Goal: Task Accomplishment & Management: Manage account settings

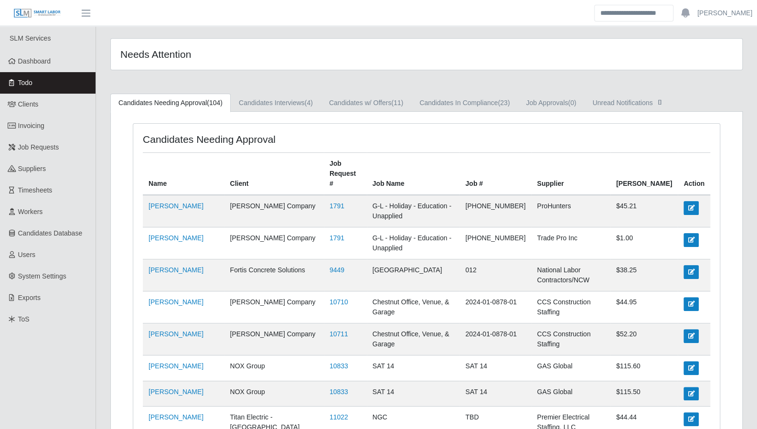
drag, startPoint x: 736, startPoint y: 188, endPoint x: 696, endPoint y: 192, distance: 39.8
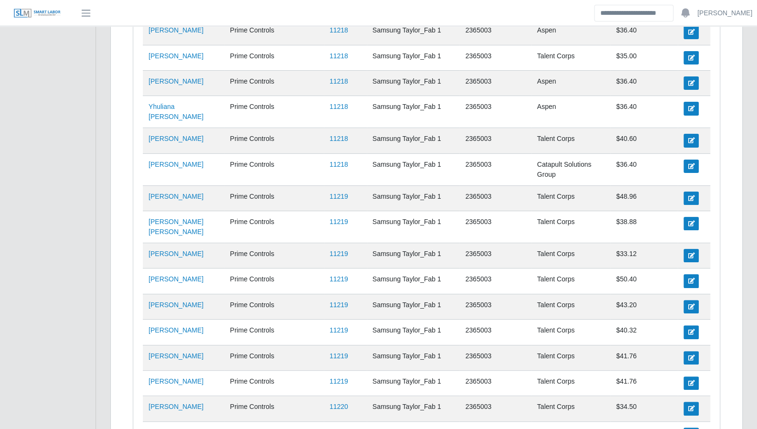
scroll to position [2560, 0]
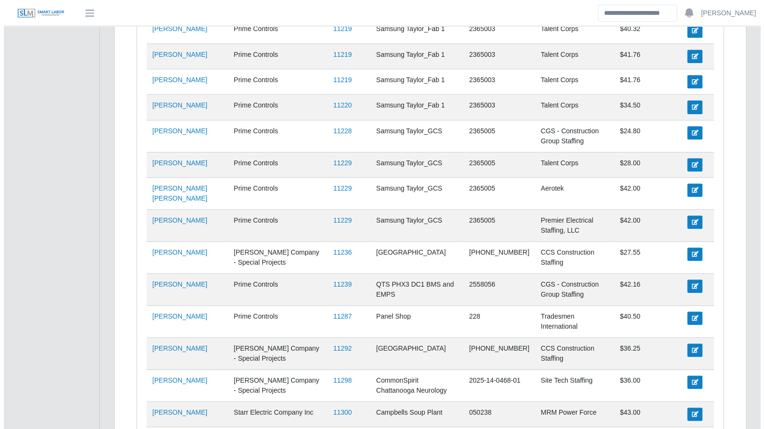
scroll to position [0, 0]
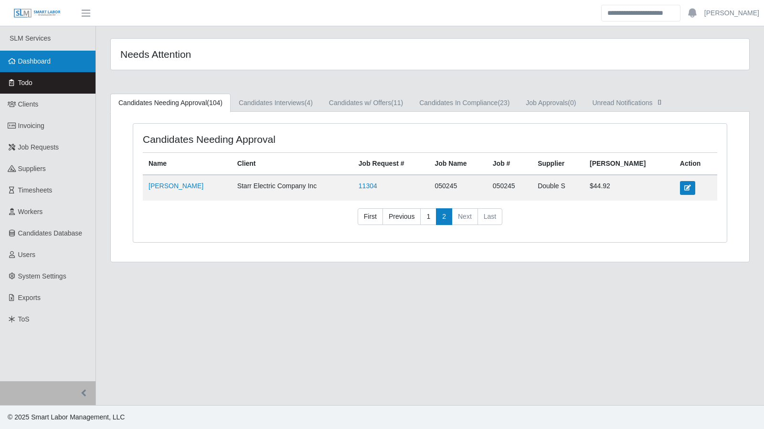
click at [63, 67] on link "Dashboard" at bounding box center [48, 61] width 96 height 21
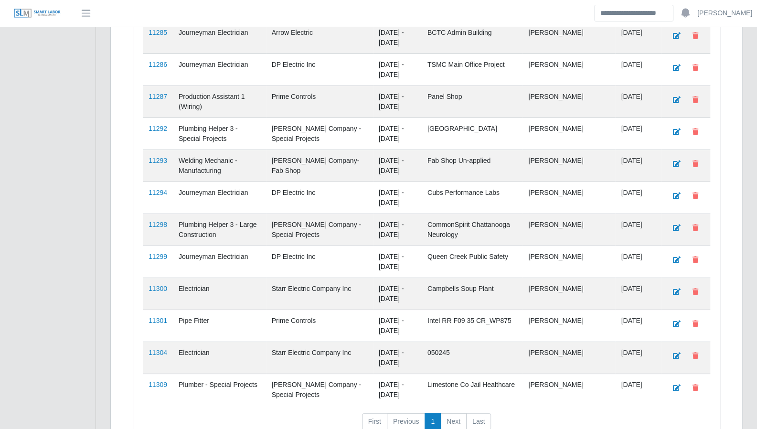
scroll to position [2271, 0]
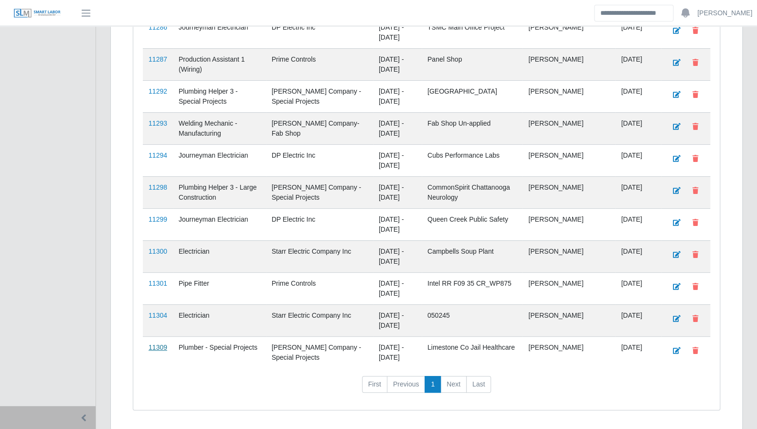
click at [162, 343] on link "11309" at bounding box center [158, 347] width 19 height 8
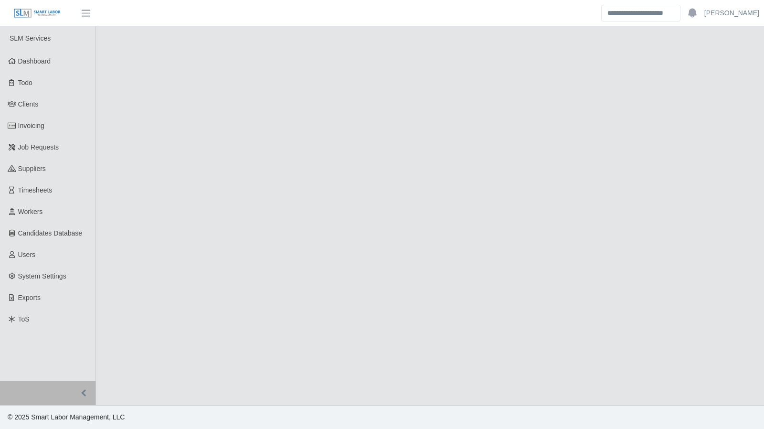
select select "****"
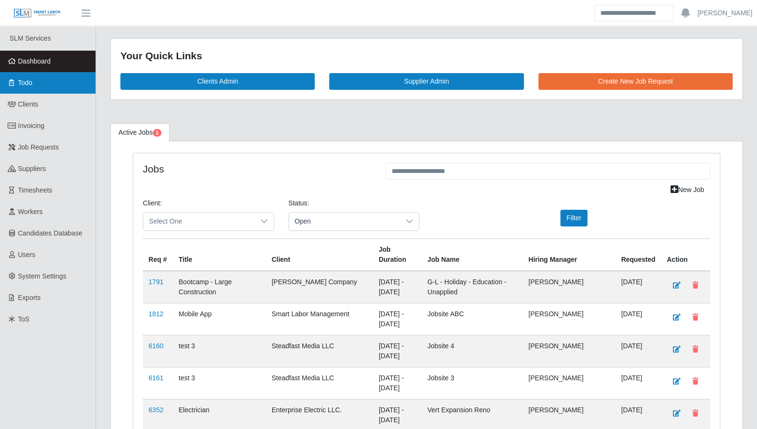
click at [46, 84] on link "Todo" at bounding box center [48, 82] width 96 height 21
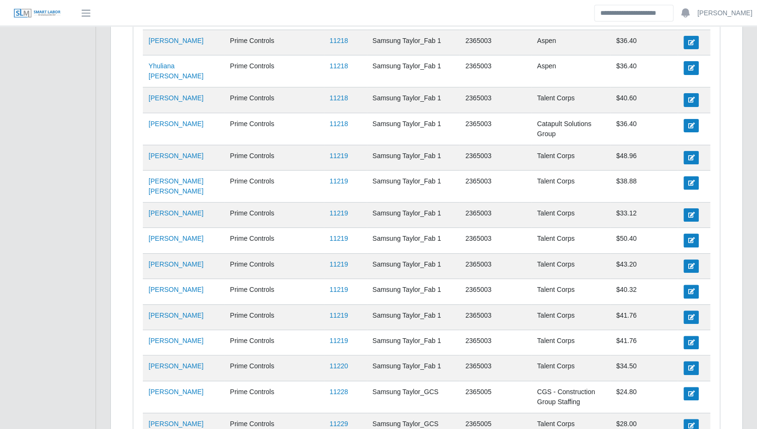
scroll to position [2567, 0]
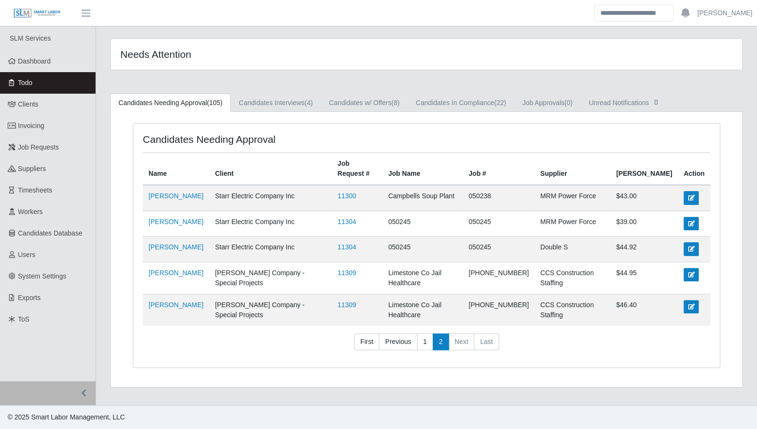
scroll to position [0, 0]
click at [356, 301] on link "11309" at bounding box center [350, 305] width 19 height 8
click at [430, 333] on link "1" at bounding box center [428, 341] width 16 height 17
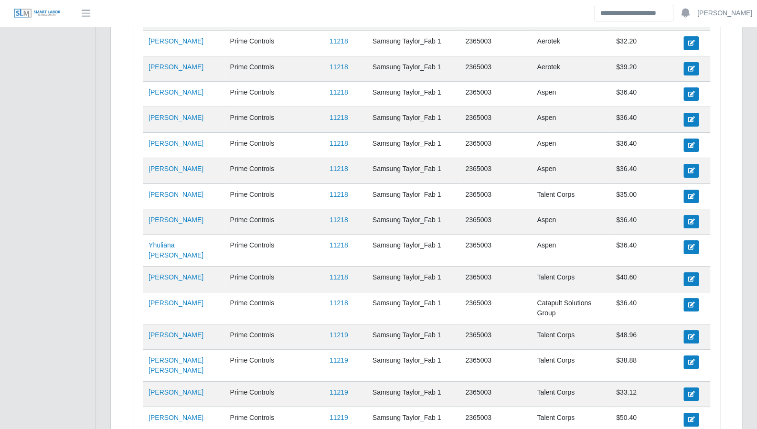
scroll to position [2567, 0]
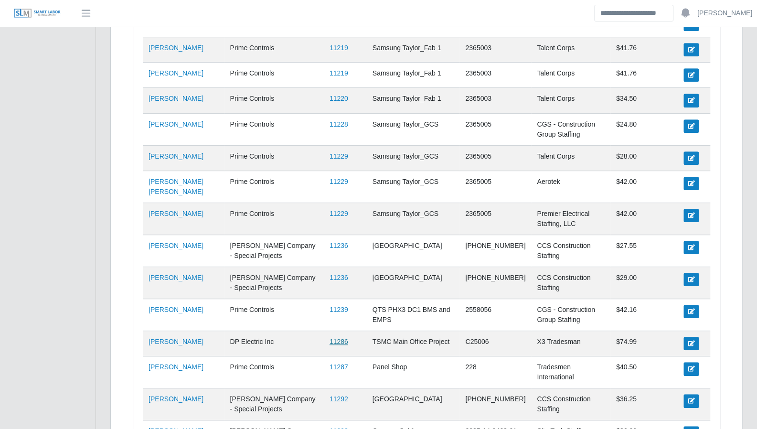
click at [330, 338] on link "11286" at bounding box center [339, 342] width 19 height 8
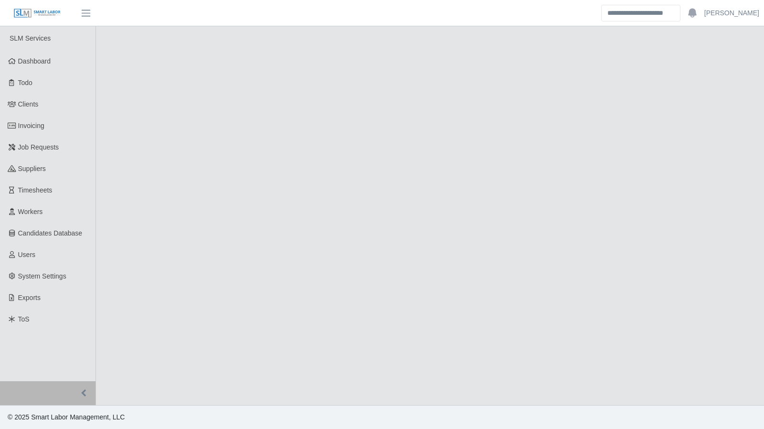
select select "****"
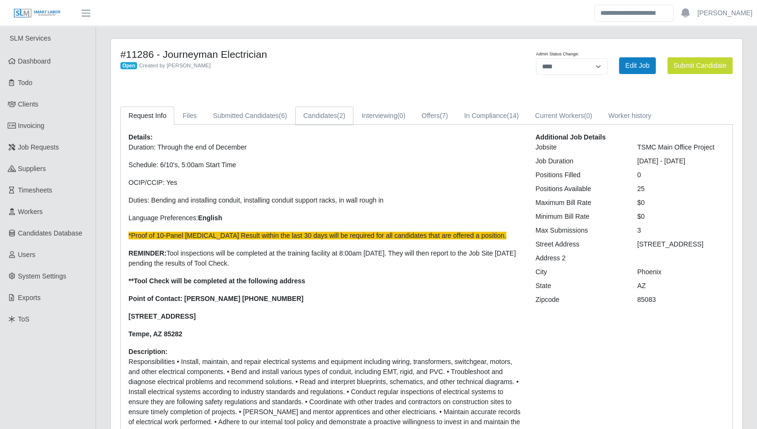
click at [305, 120] on link "Candidates (2)" at bounding box center [324, 116] width 58 height 19
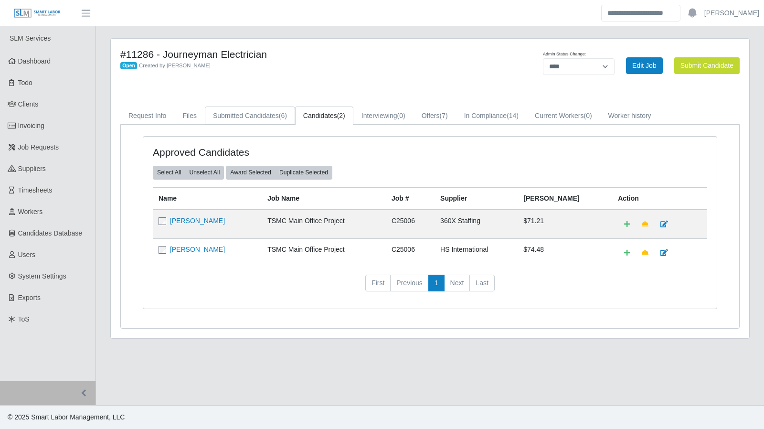
click at [256, 118] on link "Submitted Candidates (6)" at bounding box center [250, 116] width 90 height 19
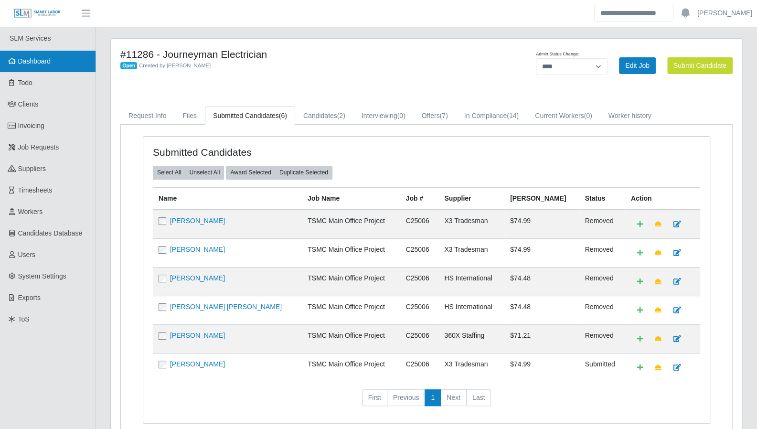
click at [46, 61] on span "Dashboard" at bounding box center [34, 61] width 33 height 8
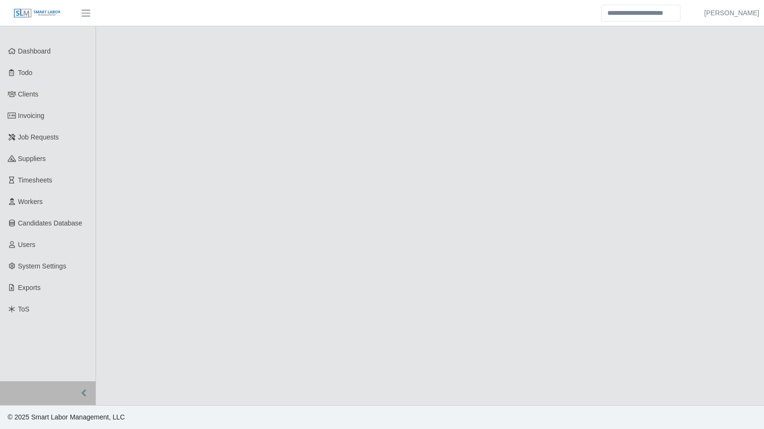
select select "****"
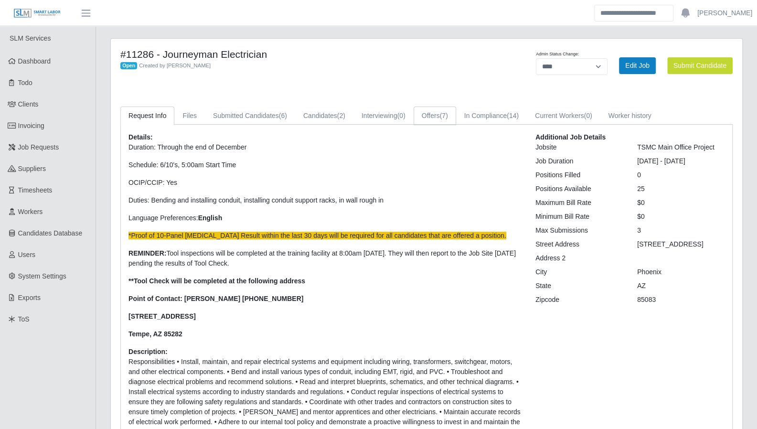
click at [436, 117] on link "Offers (7)" at bounding box center [435, 116] width 43 height 19
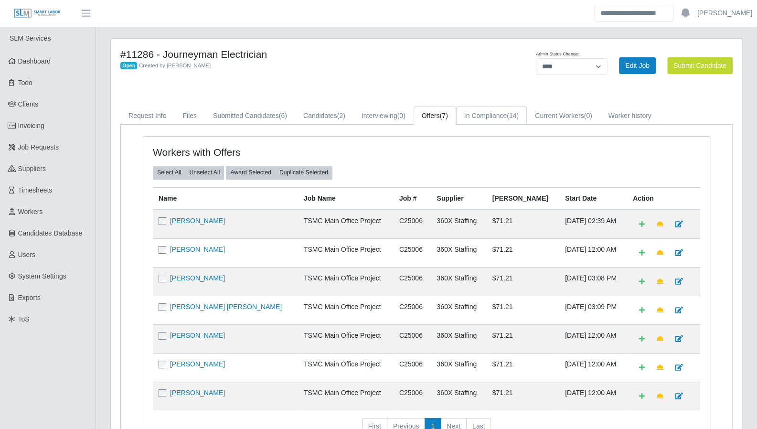
click at [472, 118] on link "In Compliance (14)" at bounding box center [491, 116] width 71 height 19
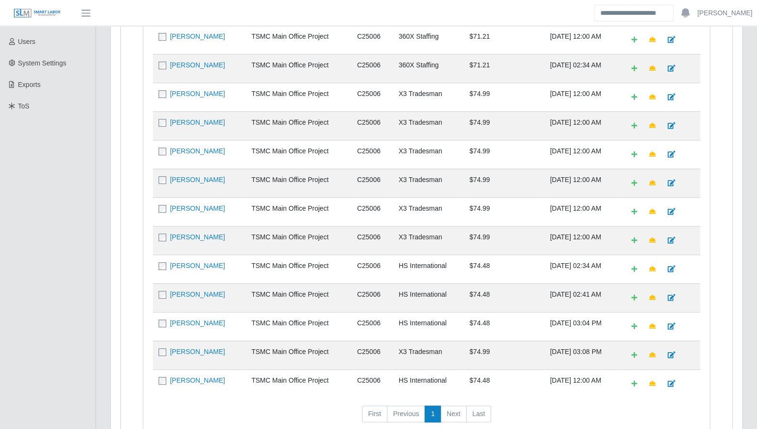
scroll to position [190, 0]
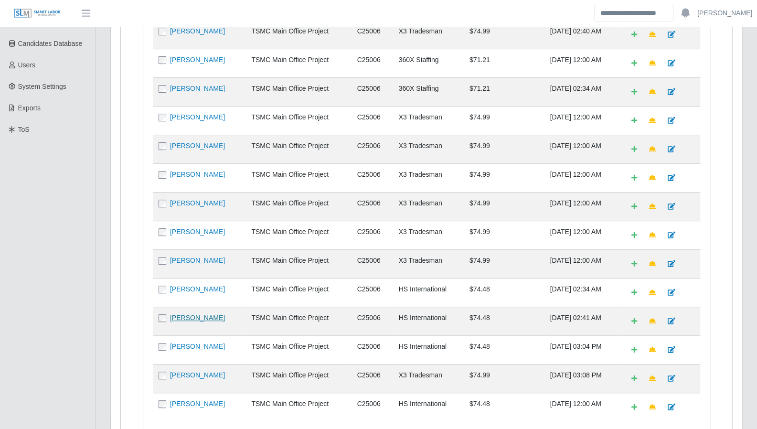
click at [186, 314] on link "[PERSON_NAME]" at bounding box center [197, 318] width 55 height 8
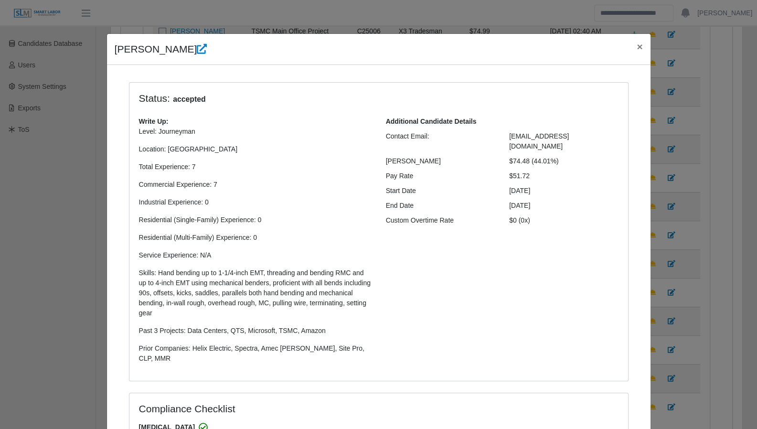
select select "**********"
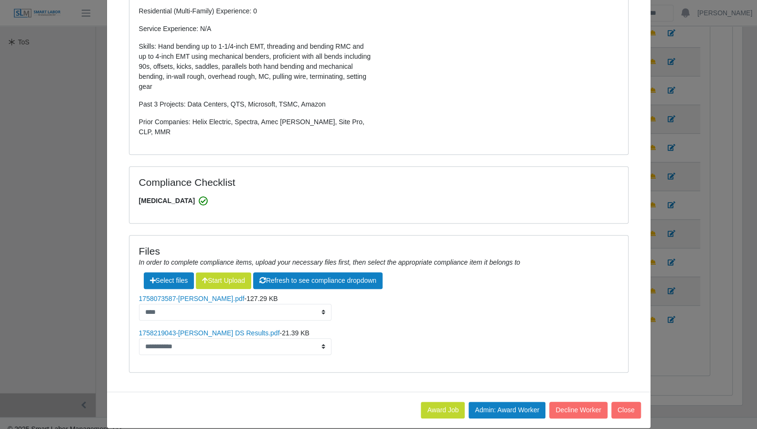
scroll to position [280, 0]
click at [613, 402] on button "Close" at bounding box center [626, 410] width 30 height 17
